Goal: Task Accomplishment & Management: Manage account settings

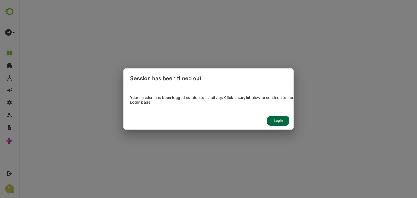
click at [277, 123] on div "Login" at bounding box center [278, 121] width 22 height 10
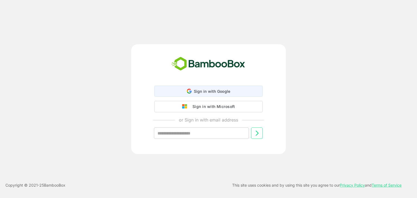
click at [217, 92] on span "Sign in with Google" at bounding box center [212, 91] width 37 height 5
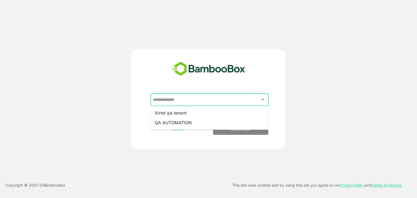
click at [193, 104] on input "text" at bounding box center [209, 100] width 116 height 10
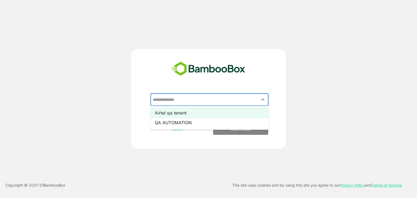
click at [176, 113] on li "Airtel qa tenant" at bounding box center [209, 113] width 118 height 10
type input "**********"
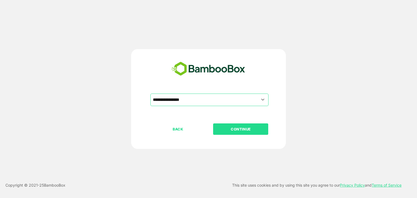
click at [241, 128] on p "CONTINUE" at bounding box center [241, 129] width 54 height 6
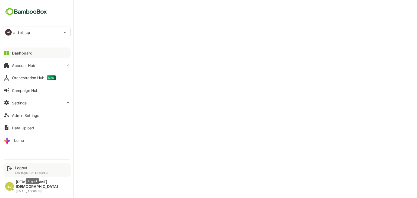
click at [20, 170] on div "Logout" at bounding box center [32, 168] width 35 height 5
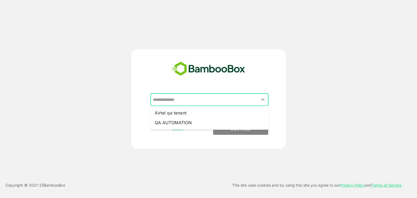
click at [220, 98] on input "text" at bounding box center [209, 100] width 116 height 10
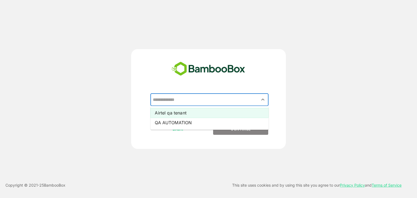
click at [181, 113] on li "Airtel qa tenant" at bounding box center [209, 113] width 118 height 10
type input "**********"
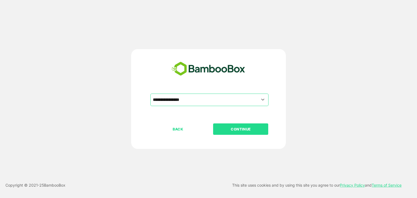
click at [240, 128] on p "CONTINUE" at bounding box center [241, 129] width 54 height 6
